Goal: Task Accomplishment & Management: Manage account settings

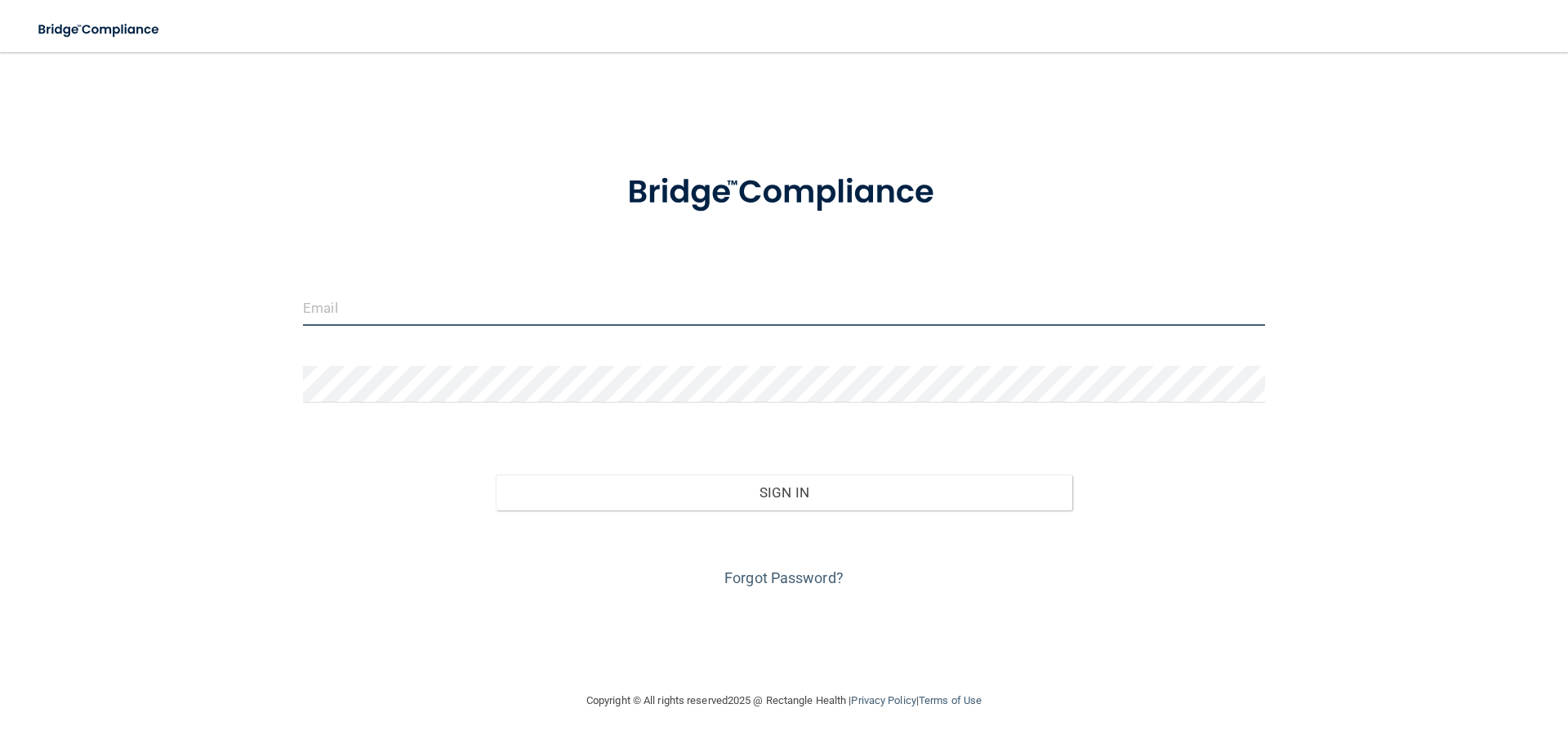
click at [488, 310] on input "email" at bounding box center [784, 308] width 962 height 36
type input "[EMAIL_ADDRESS][DOMAIN_NAME]"
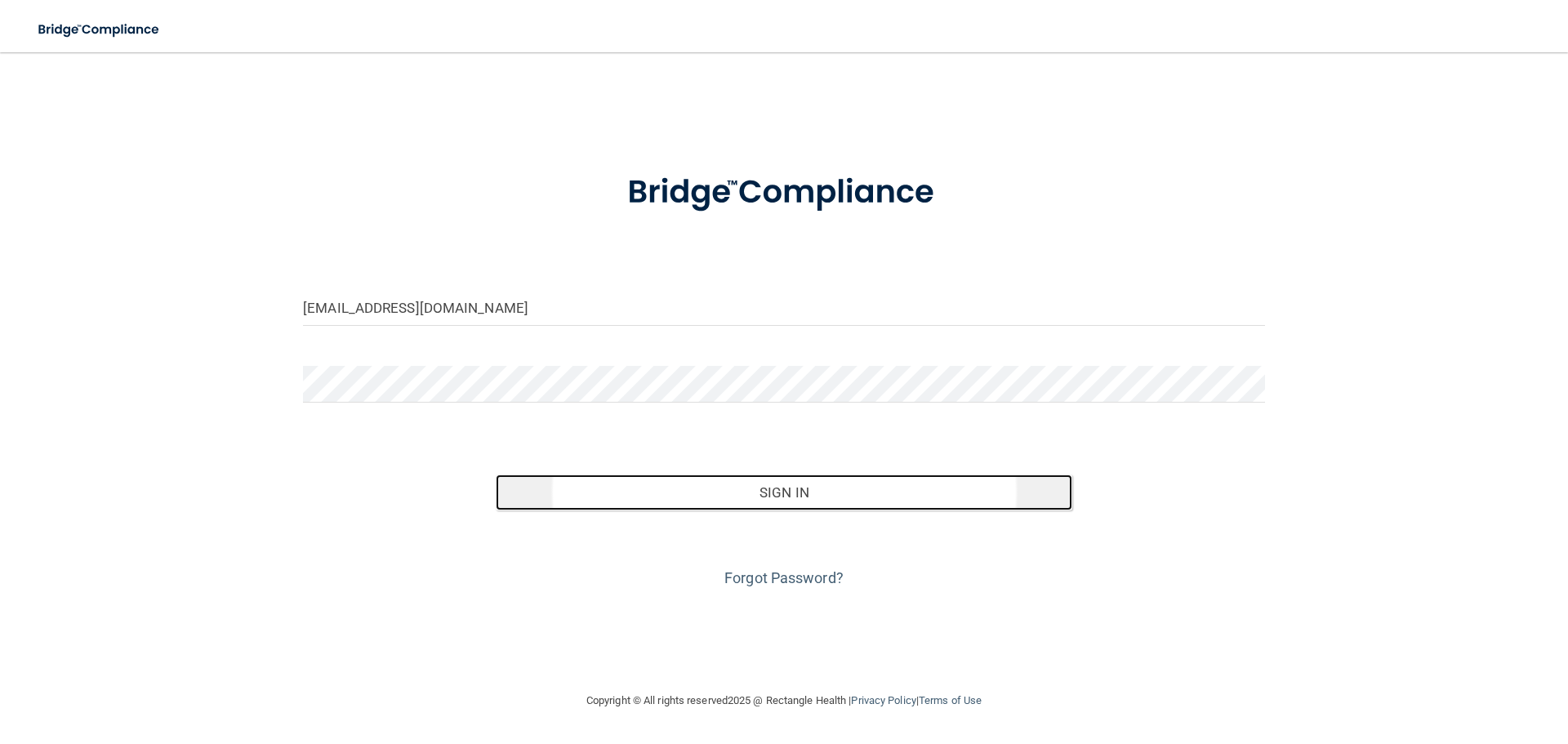
click at [779, 499] on button "Sign In" at bounding box center [784, 492] width 577 height 36
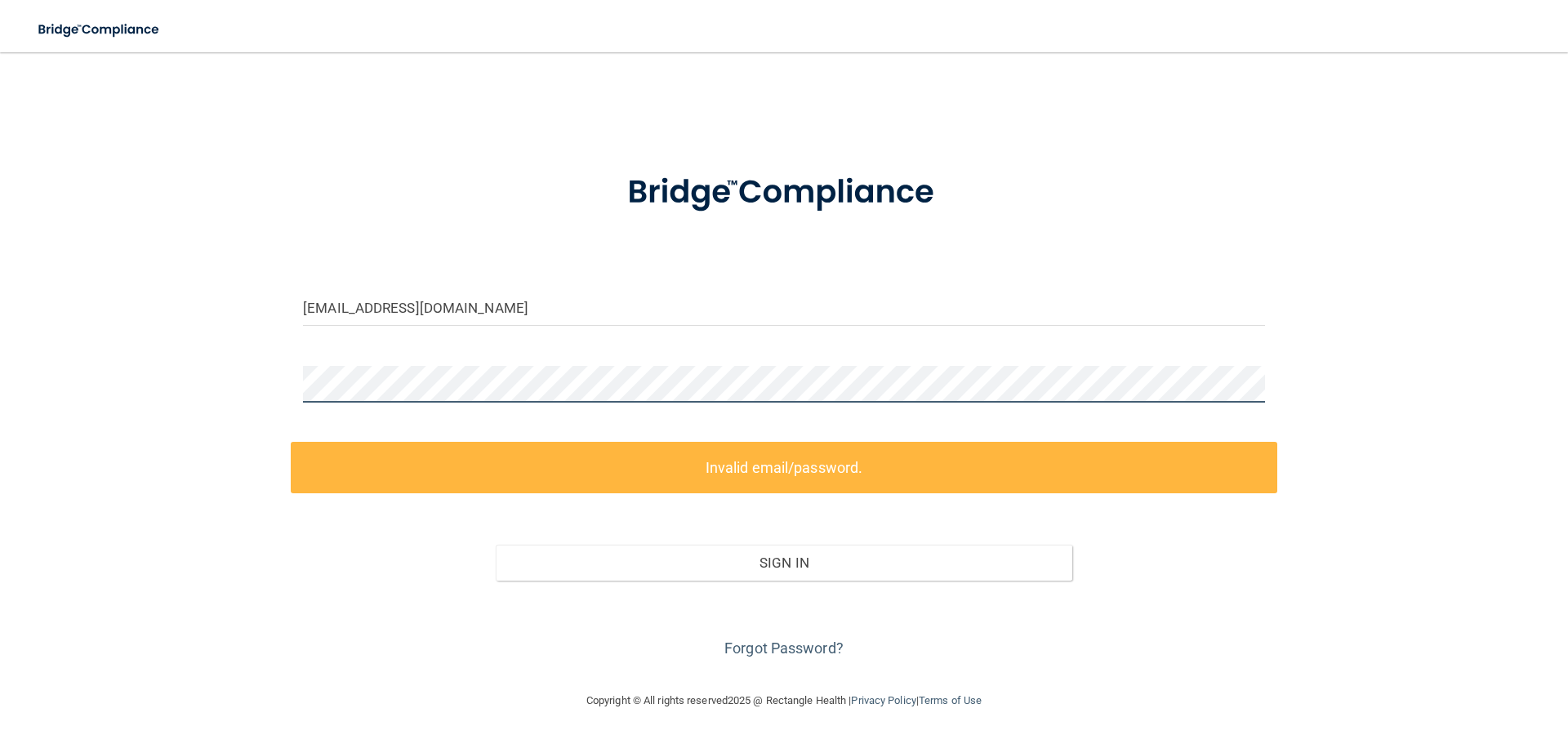
click at [265, 380] on div "[EMAIL_ADDRESS][DOMAIN_NAME] Invalid email/password. You don't have permission …" at bounding box center [784, 372] width 1502 height 606
click at [231, 374] on div "[EMAIL_ADDRESS][DOMAIN_NAME] Invalid email/password. You don't have permission …" at bounding box center [784, 372] width 1502 height 606
click at [759, 647] on link "Forgot Password?" at bounding box center [784, 647] width 119 height 17
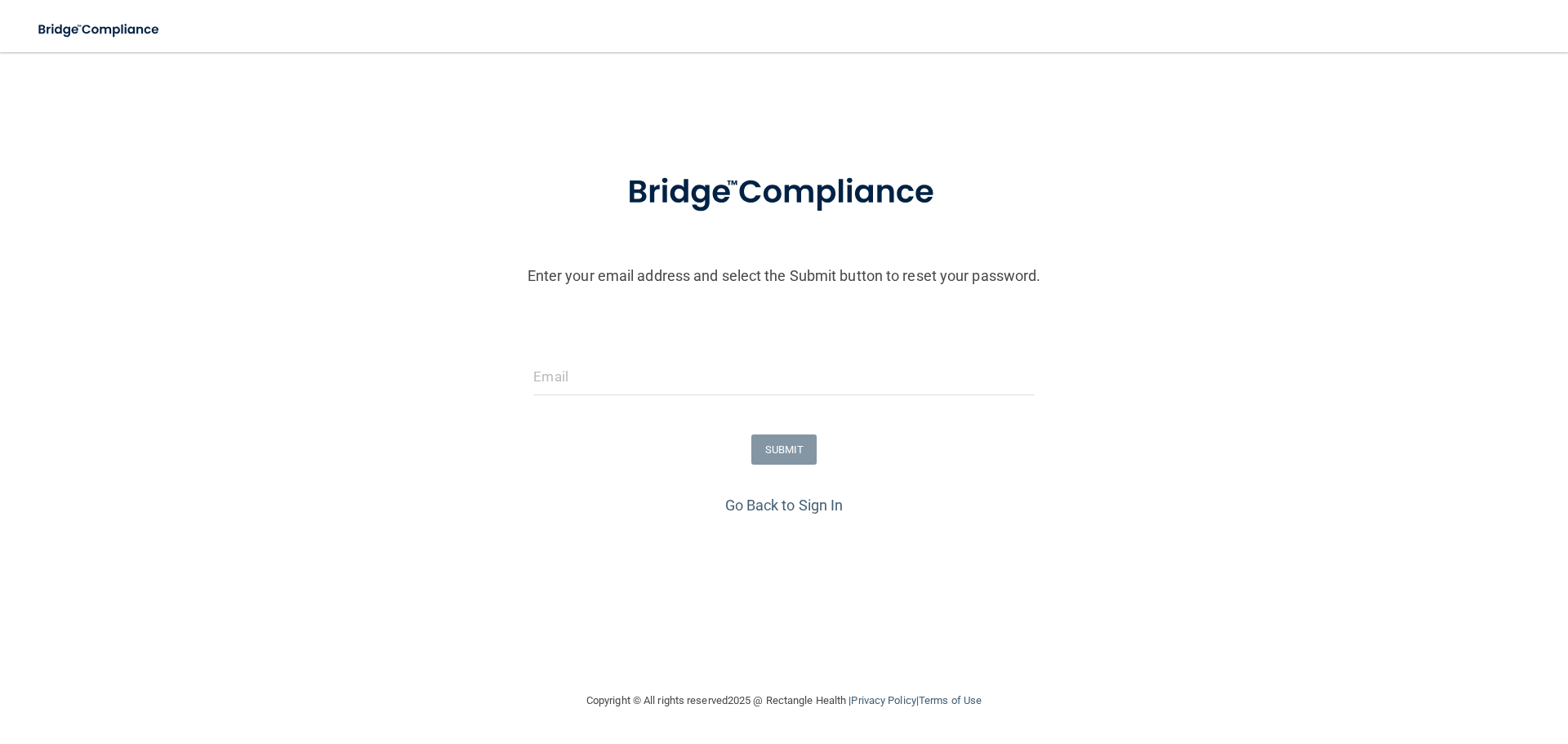
click at [1135, 396] on div at bounding box center [784, 383] width 1576 height 49
click at [560, 377] on input "email" at bounding box center [784, 377] width 501 height 36
type input "[EMAIL_ADDRESS][DOMAIN_NAME]"
click at [780, 453] on button "SUBMIT" at bounding box center [784, 449] width 66 height 30
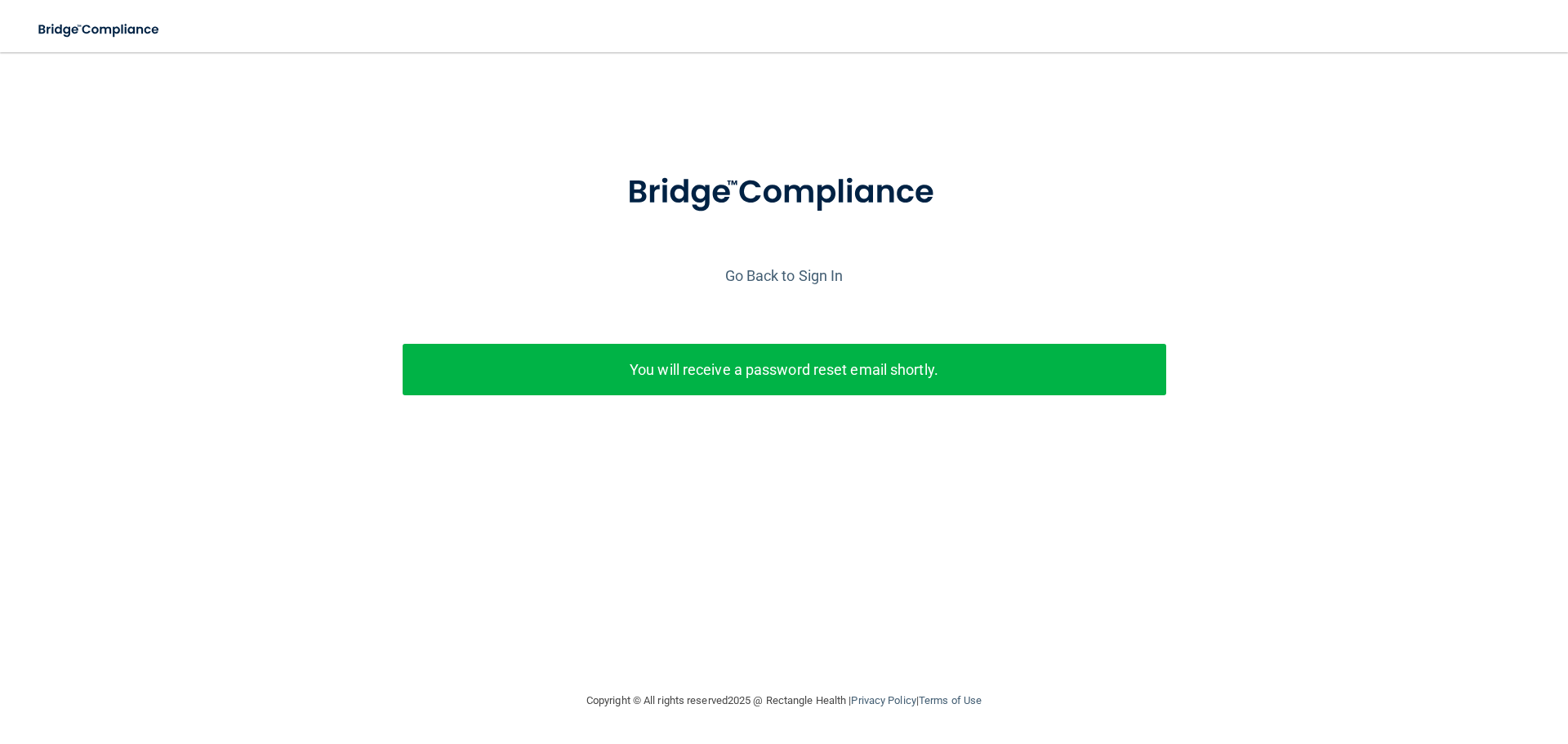
click at [806, 374] on p "You will receive a password reset email shortly." at bounding box center [785, 370] width 739 height 27
click at [691, 362] on p "You will receive a password reset email shortly." at bounding box center [785, 370] width 739 height 27
click at [772, 274] on link "Go Back to Sign In" at bounding box center [785, 275] width 118 height 17
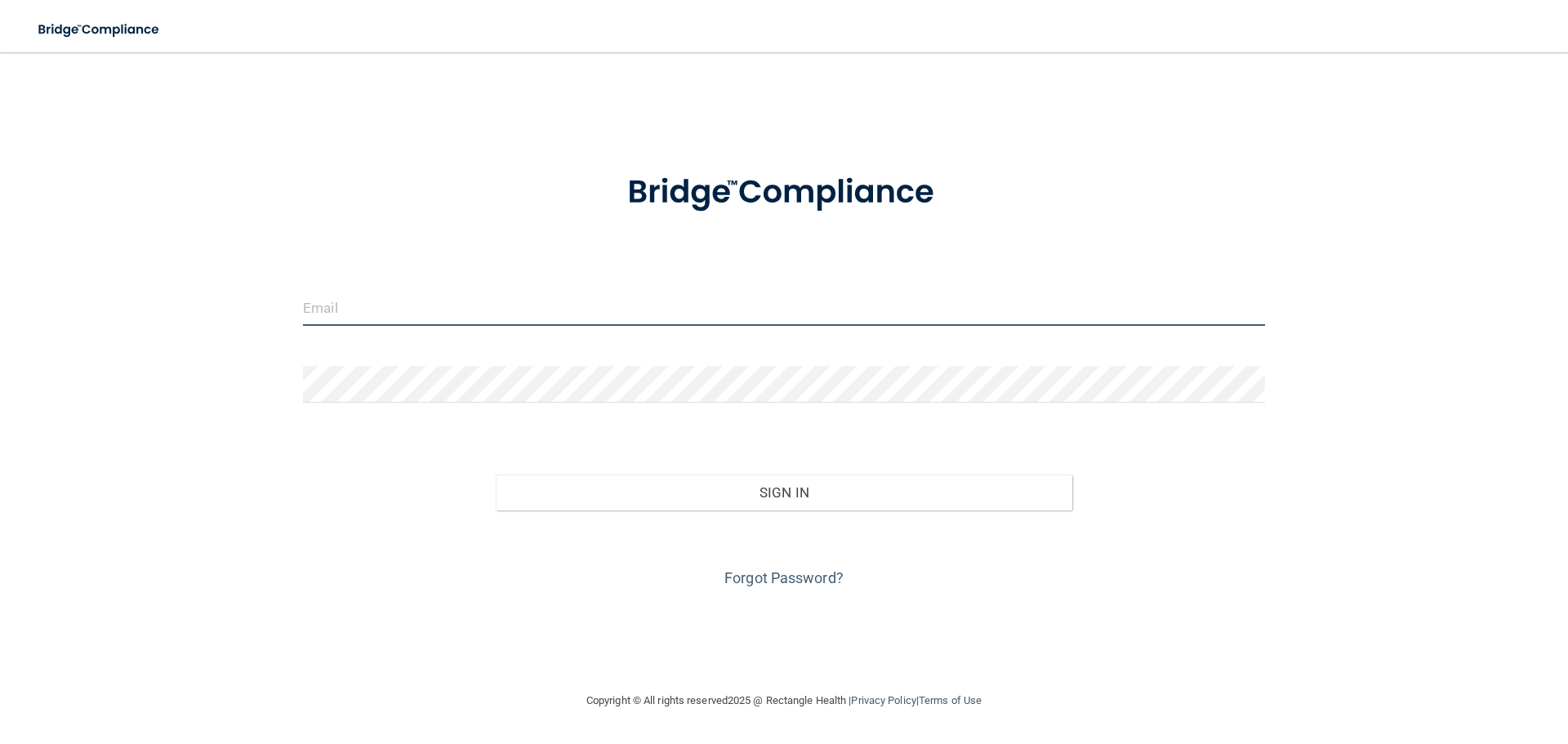
click at [501, 300] on input "email" at bounding box center [784, 308] width 962 height 36
type input "[EMAIL_ADDRESS][DOMAIN_NAME]"
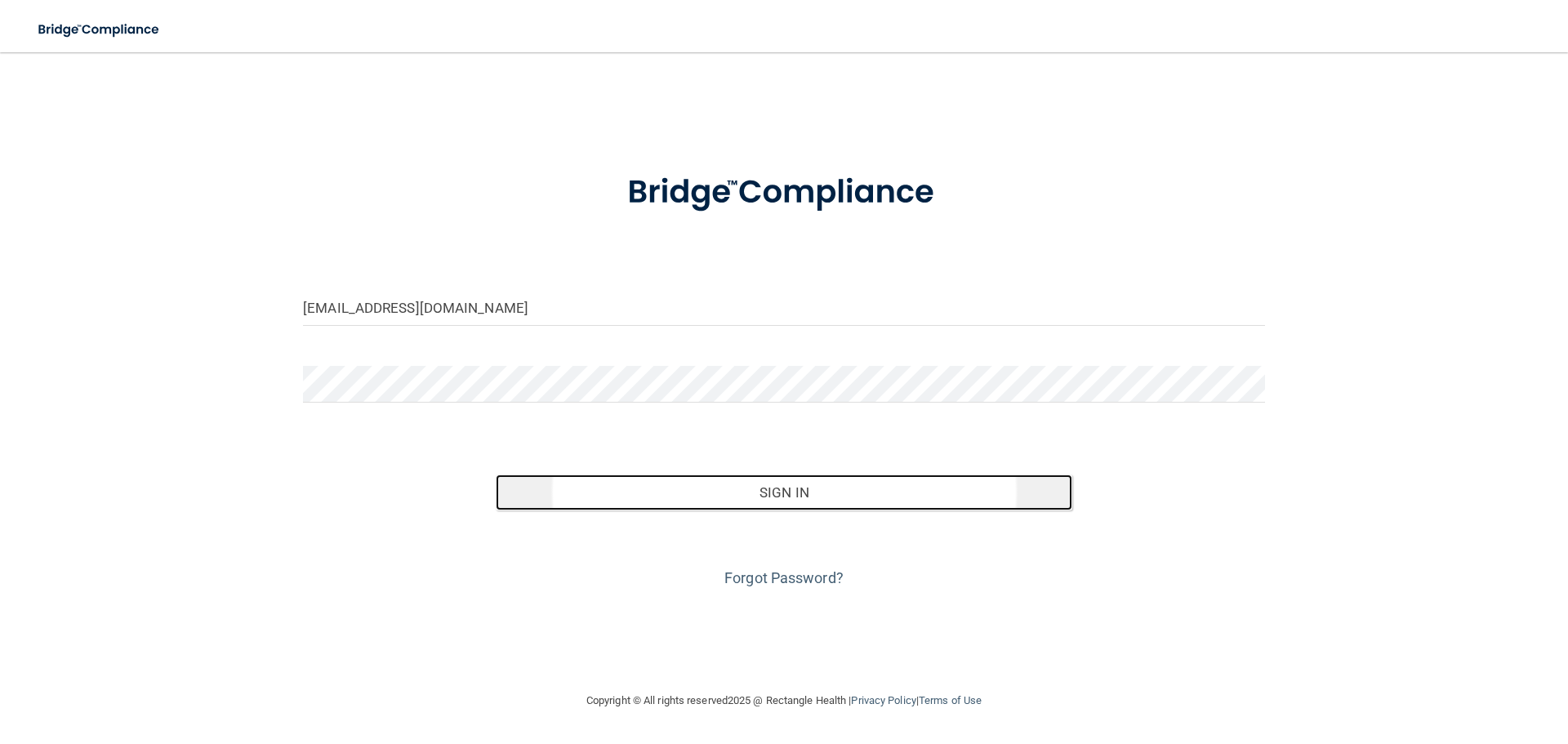
click at [780, 495] on button "Sign In" at bounding box center [784, 492] width 577 height 36
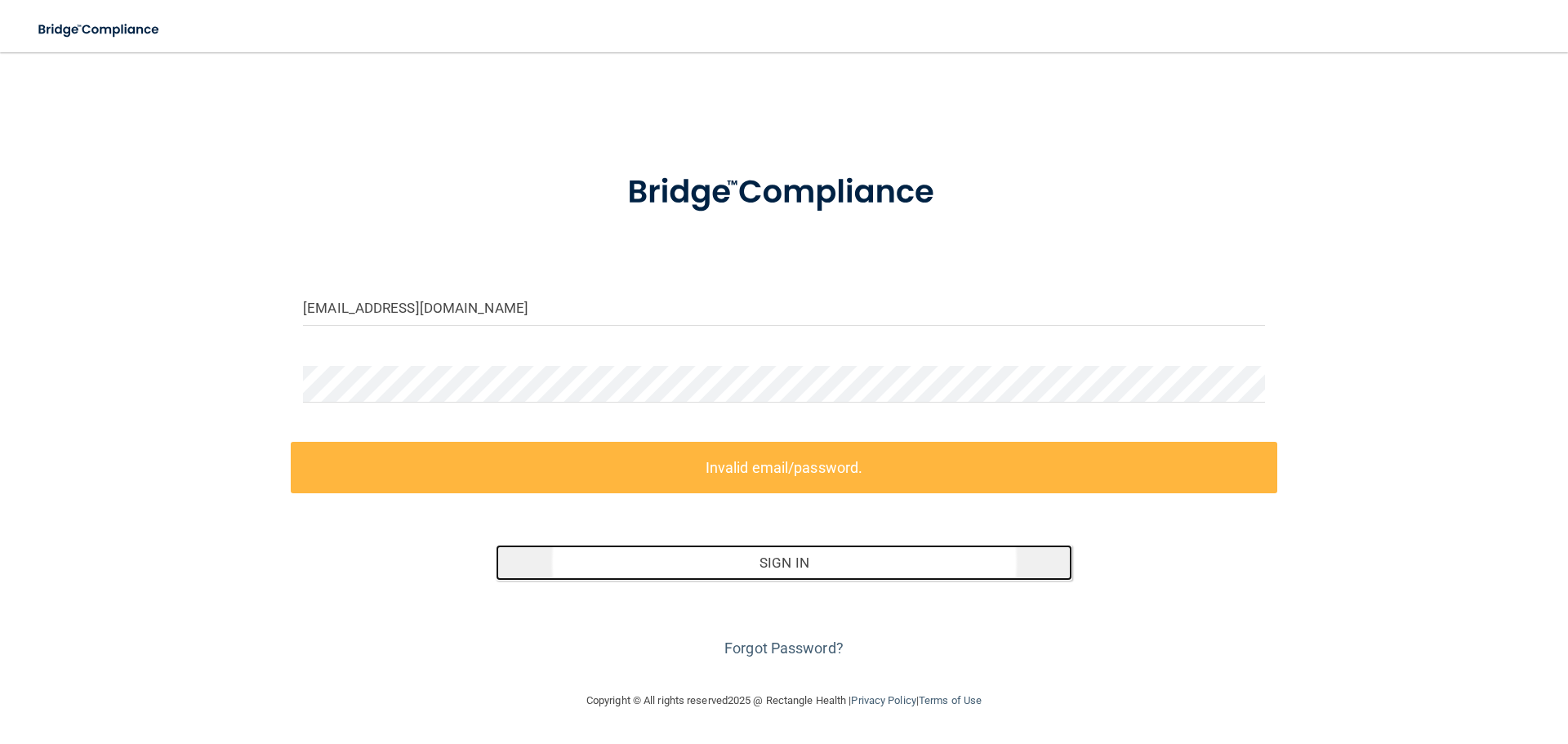
click at [767, 560] on button "Sign In" at bounding box center [784, 562] width 577 height 36
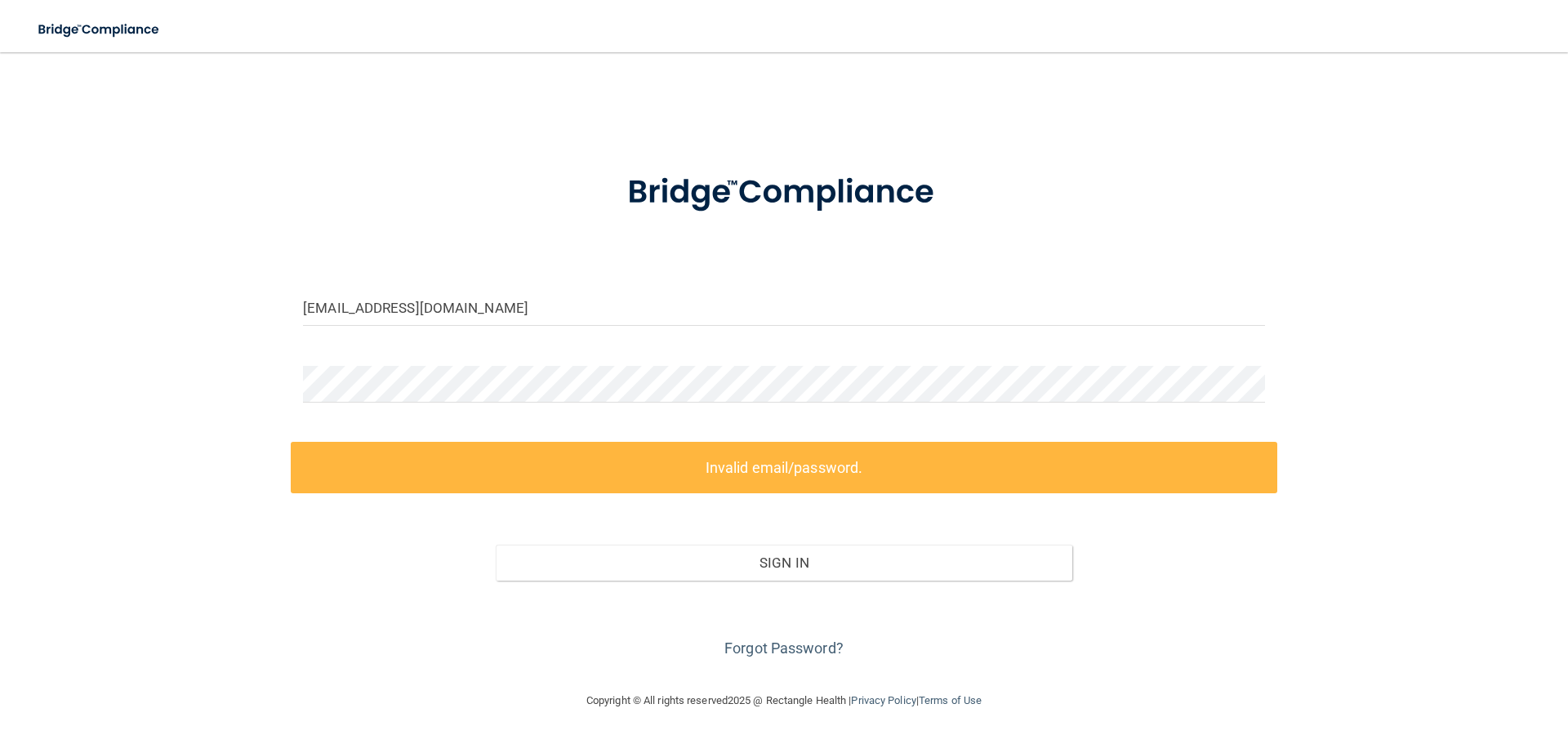
click at [179, 99] on div "[EMAIL_ADDRESS][DOMAIN_NAME] Invalid email/password. You don't have permission …" at bounding box center [784, 372] width 1502 height 606
